Goal: Information Seeking & Learning: Learn about a topic

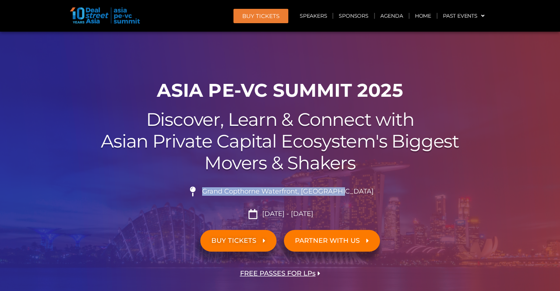
drag, startPoint x: 222, startPoint y: 193, endPoint x: 361, endPoint y: 193, distance: 139.1
click at [361, 193] on li "Grand Copthorne Waterfront, [GEOGRAPHIC_DATA]​" at bounding box center [280, 195] width 412 height 16
copy span "Grand Copthorne Waterfront, [GEOGRAPHIC_DATA]​"
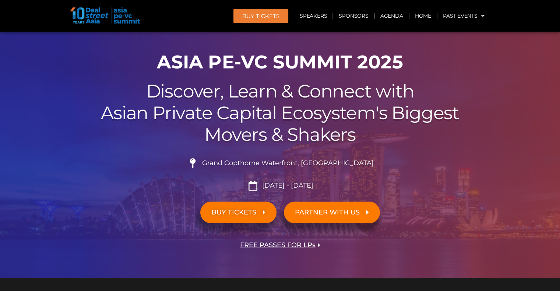
scroll to position [74, 0]
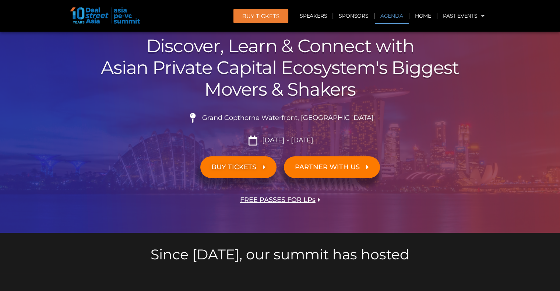
click at [395, 17] on link "Agenda" at bounding box center [392, 15] width 34 height 17
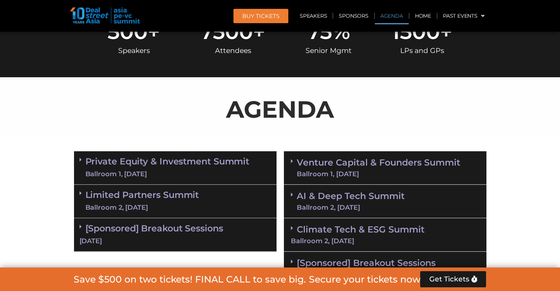
scroll to position [391, 0]
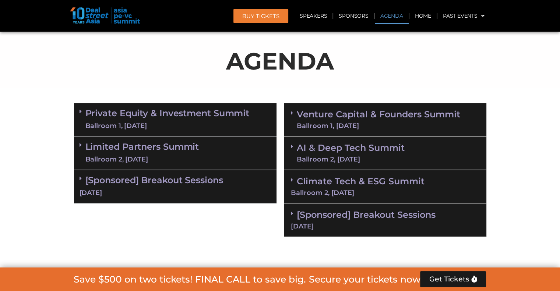
click at [218, 125] on div "Ballroom 1, [DATE]" at bounding box center [167, 125] width 164 height 9
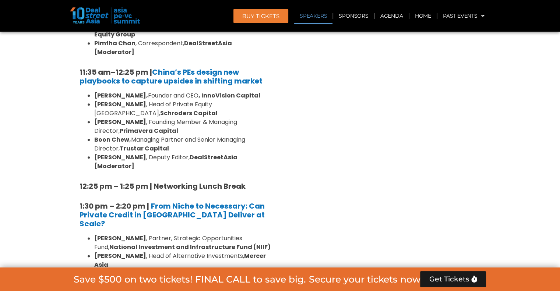
scroll to position [833, 0]
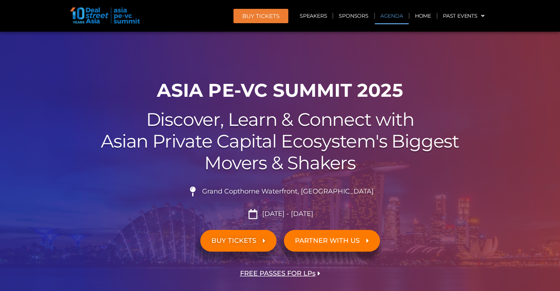
click at [398, 18] on link "Agenda" at bounding box center [392, 15] width 34 height 17
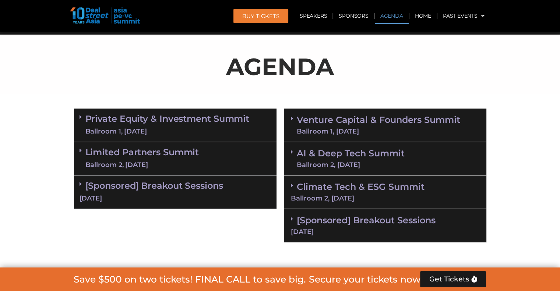
scroll to position [391, 0]
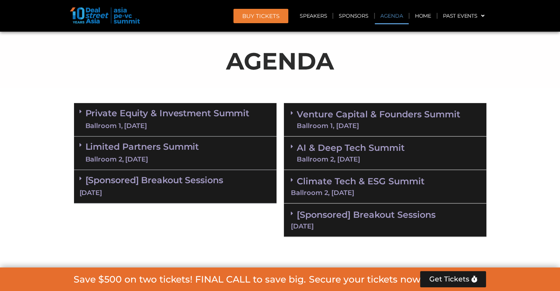
click at [204, 156] on div "Limited Partners Summit Ballroom 2, 10 Sept" at bounding box center [175, 153] width 202 height 33
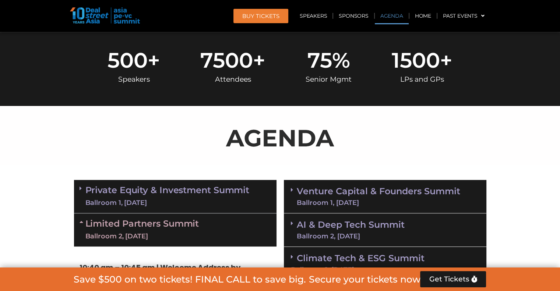
scroll to position [354, 0]
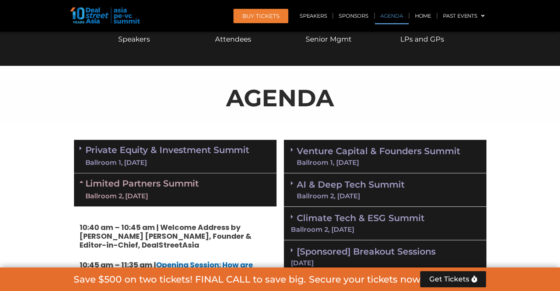
click at [229, 156] on link "Private Equity & Investment Summit Ballroom 1, 10 Sept" at bounding box center [167, 156] width 164 height 22
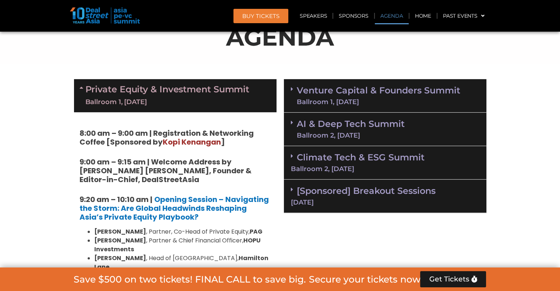
scroll to position [428, 0]
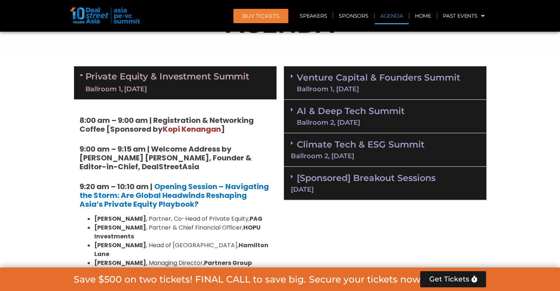
click at [337, 180] on link "[Sponsored] Breakout Sessions 11 Sept" at bounding box center [385, 183] width 188 height 20
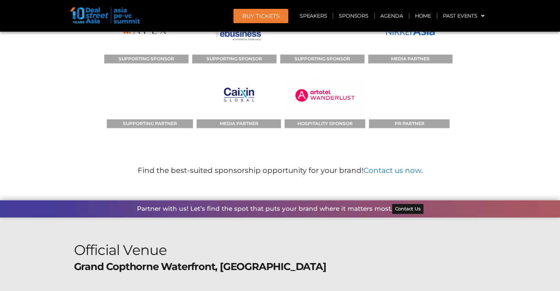
scroll to position [9340, 0]
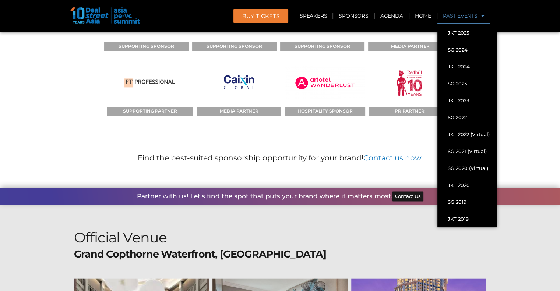
click at [471, 17] on link "Past Events" at bounding box center [463, 15] width 53 height 17
